Goal: Transaction & Acquisition: Purchase product/service

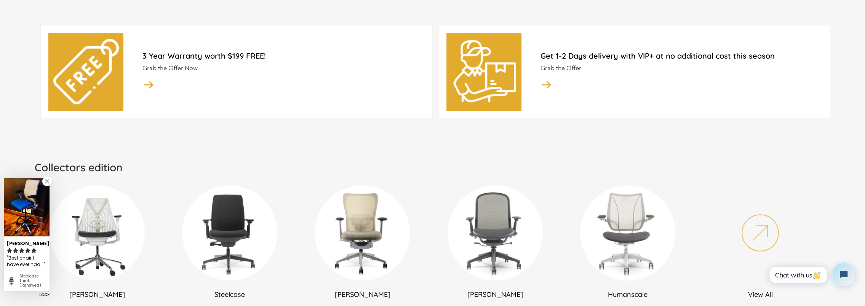
scroll to position [419, 0]
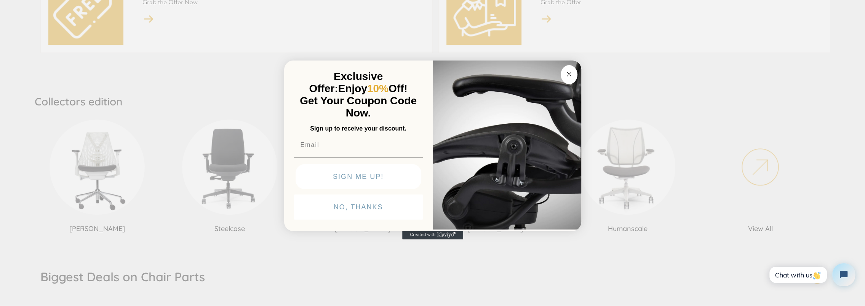
click at [91, 149] on div "Close dialog Exclusive Offer: Enjoy 10% Off! Get Your Coupon Code Now. Sign up …" at bounding box center [432, 152] width 865 height 306
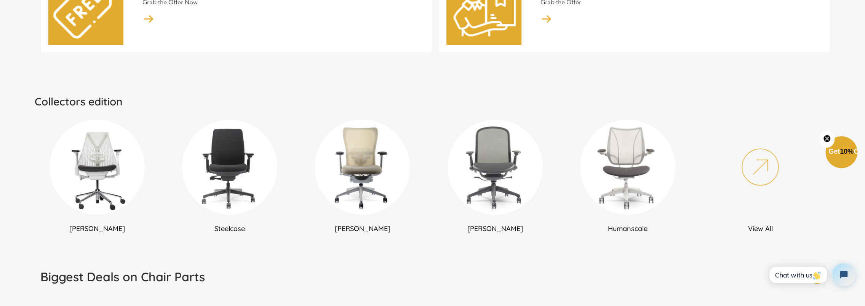
click at [97, 169] on img at bounding box center [97, 167] width 95 height 95
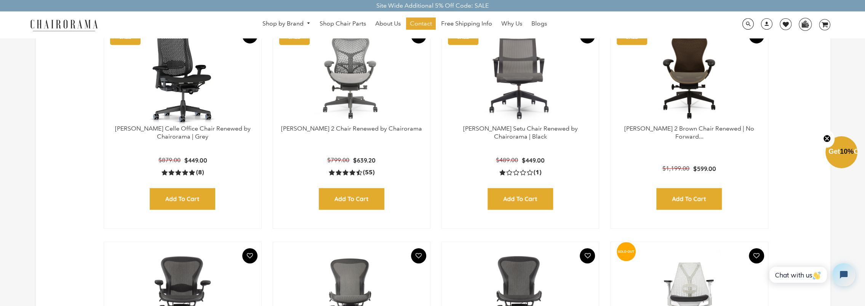
scroll to position [228, 0]
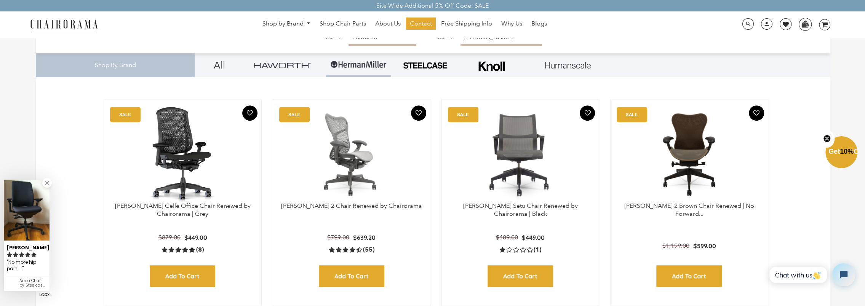
click at [354, 157] on img at bounding box center [352, 154] width 142 height 95
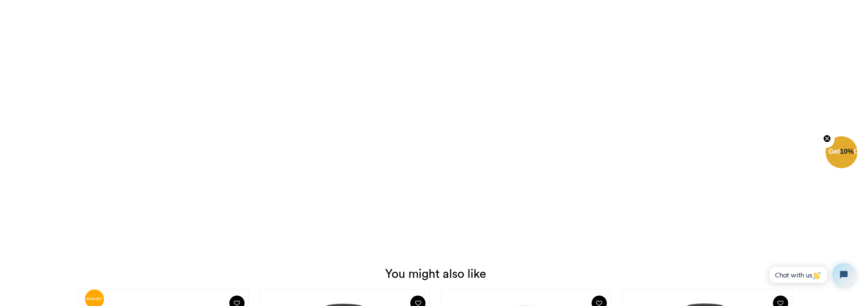
scroll to position [1371, 0]
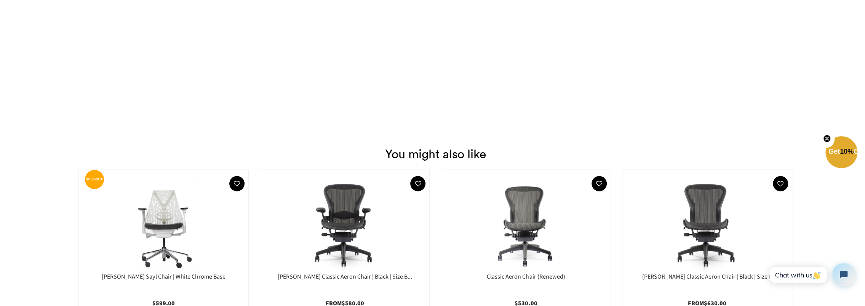
click at [345, 206] on img at bounding box center [345, 225] width 154 height 95
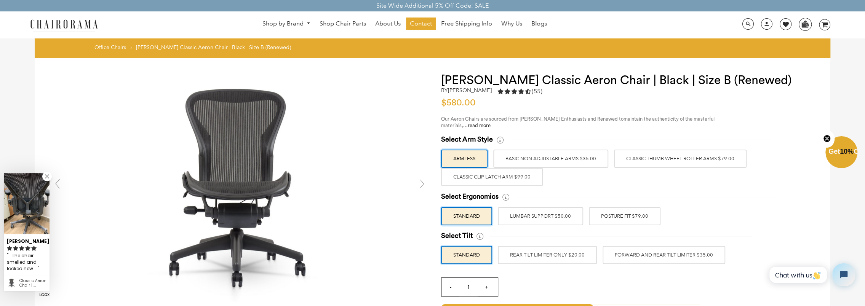
click at [567, 161] on label "BASIC NON ADJUSTABLE ARMS $35.00" at bounding box center [550, 159] width 115 height 18
click at [0, 0] on input "BASIC NON ADJUSTABLE ARMS $35.00" at bounding box center [0, 0] width 0 height 0
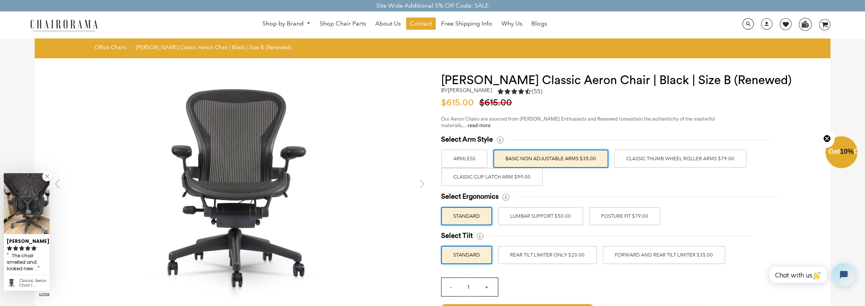
click at [518, 178] on label "Classic Clip Latch Arm $99.00" at bounding box center [492, 177] width 102 height 18
click at [0, 0] on input "Classic Clip Latch Arm $99.00" at bounding box center [0, 0] width 0 height 0
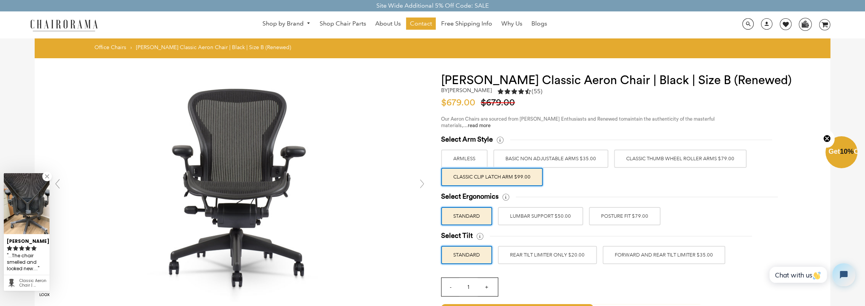
click at [518, 178] on label "Classic Clip Latch Arm $99.00" at bounding box center [492, 177] width 102 height 18
click at [0, 0] on input "Classic Clip Latch Arm $99.00" at bounding box center [0, 0] width 0 height 0
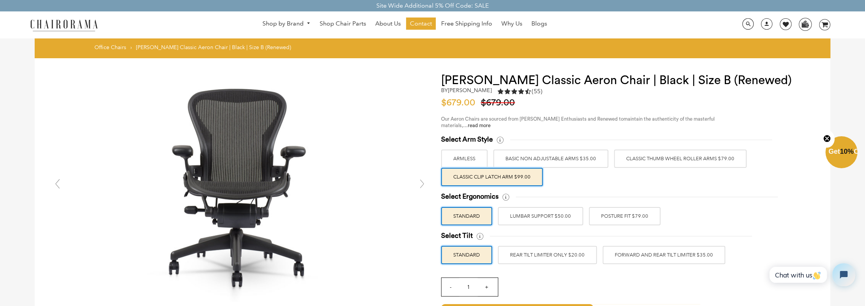
click at [518, 178] on label "Classic Clip Latch Arm $99.00" at bounding box center [492, 177] width 102 height 18
click at [0, 0] on input "Classic Clip Latch Arm $99.00" at bounding box center [0, 0] width 0 height 0
click at [489, 175] on label "Classic Clip Latch Arm $99.00" at bounding box center [492, 177] width 102 height 18
click at [0, 0] on input "Classic Clip Latch Arm $99.00" at bounding box center [0, 0] width 0 height 0
click at [536, 219] on label "LUMBAR SUPPORT $50.00" at bounding box center [540, 216] width 85 height 18
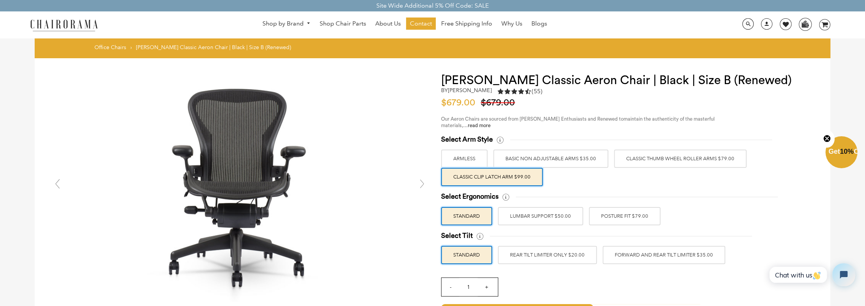
click at [0, 0] on input "LUMBAR SUPPORT $50.00" at bounding box center [0, 0] width 0 height 0
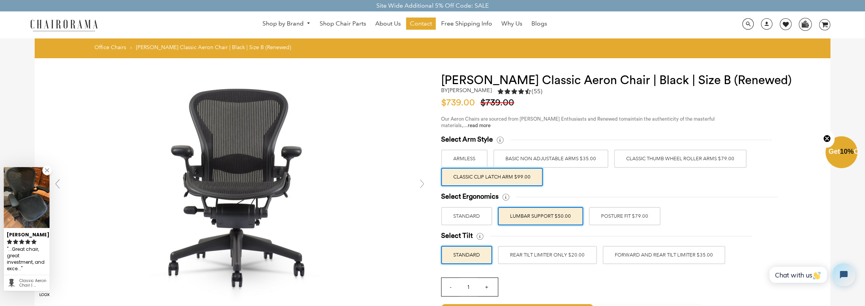
click at [30, 200] on img at bounding box center [27, 197] width 46 height 61
click at [548, 158] on label "BASIC NON ADJUSTABLE ARMS $35.00" at bounding box center [550, 159] width 115 height 18
click at [0, 0] on input "BASIC NON ADJUSTABLE ARMS $35.00" at bounding box center [0, 0] width 0 height 0
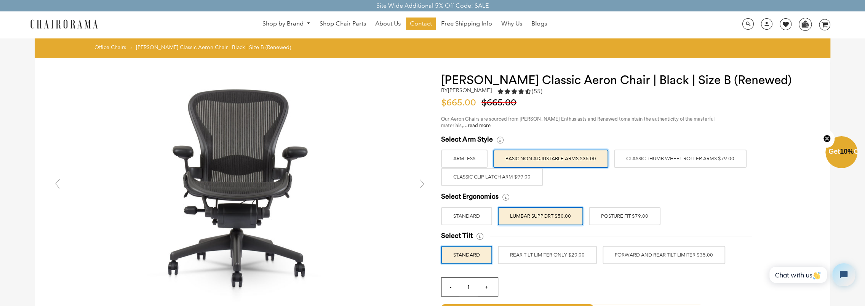
click at [474, 213] on label "STANDARD" at bounding box center [466, 216] width 51 height 18
click at [0, 0] on input "STANDARD" at bounding box center [0, 0] width 0 height 0
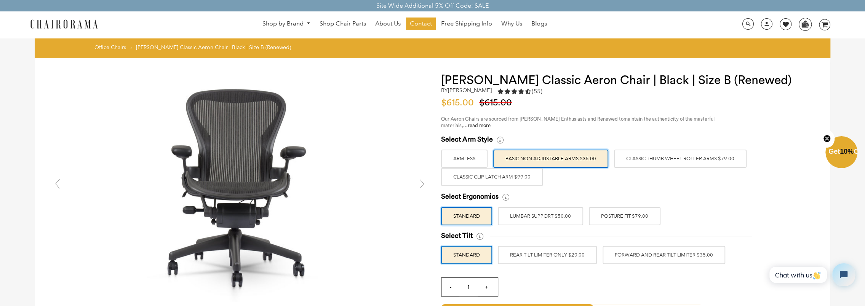
click at [626, 218] on label "POSTURE FIT $79.00" at bounding box center [625, 216] width 72 height 18
click at [0, 0] on input "POSTURE FIT $79.00" at bounding box center [0, 0] width 0 height 0
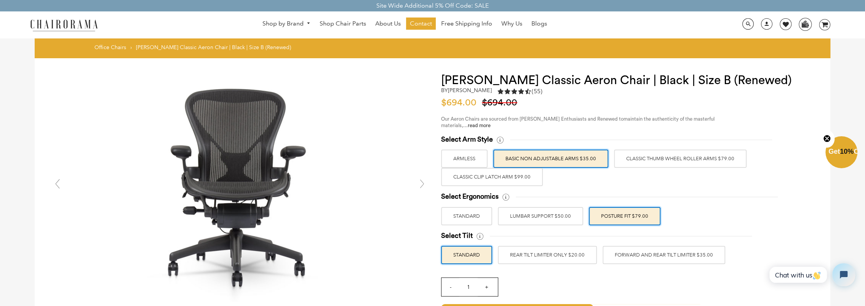
click at [535, 217] on label "LUMBAR SUPPORT $50.00" at bounding box center [540, 216] width 85 height 18
click at [0, 0] on input "LUMBAR SUPPORT $50.00" at bounding box center [0, 0] width 0 height 0
